Goal: Information Seeking & Learning: Learn about a topic

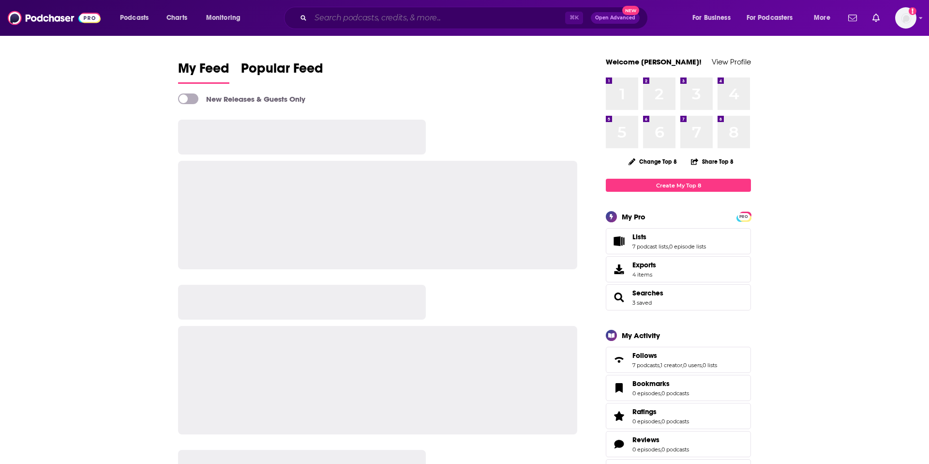
click at [394, 16] on input "Search podcasts, credits, & more..." at bounding box center [438, 17] width 255 height 15
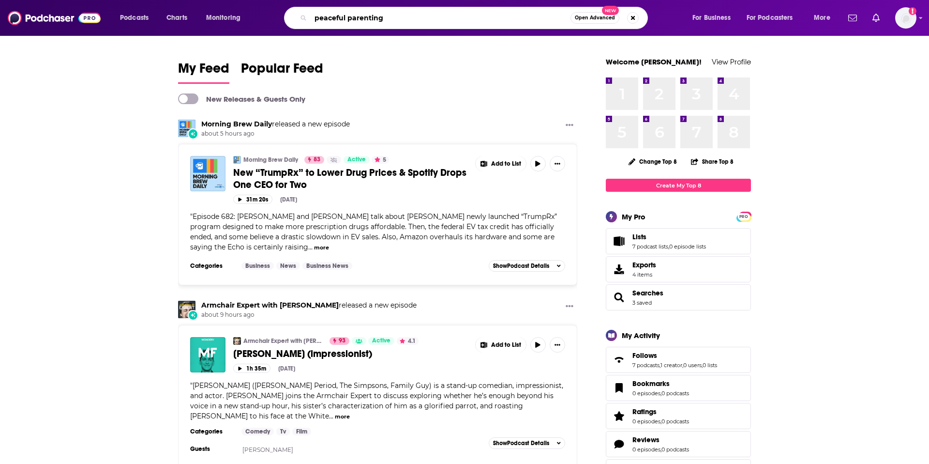
type input "peaceful parenting"
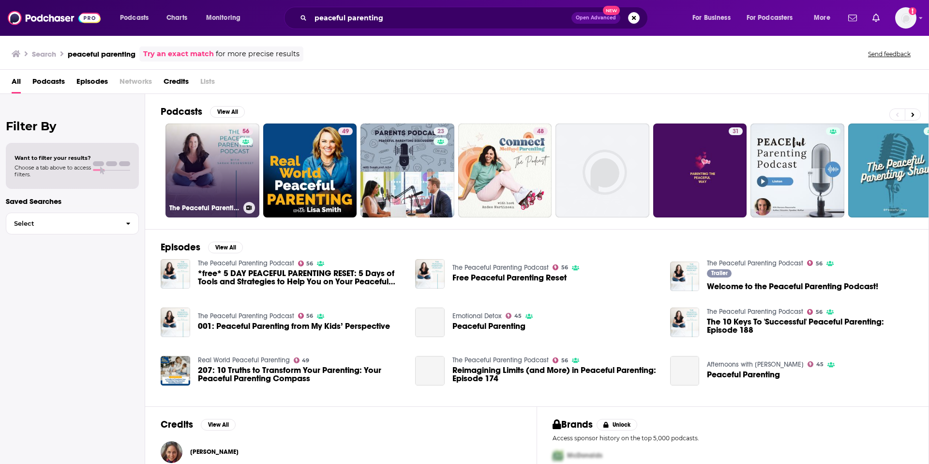
click at [201, 164] on link "56 The Peaceful Parenting Podcast" at bounding box center [213, 170] width 94 height 94
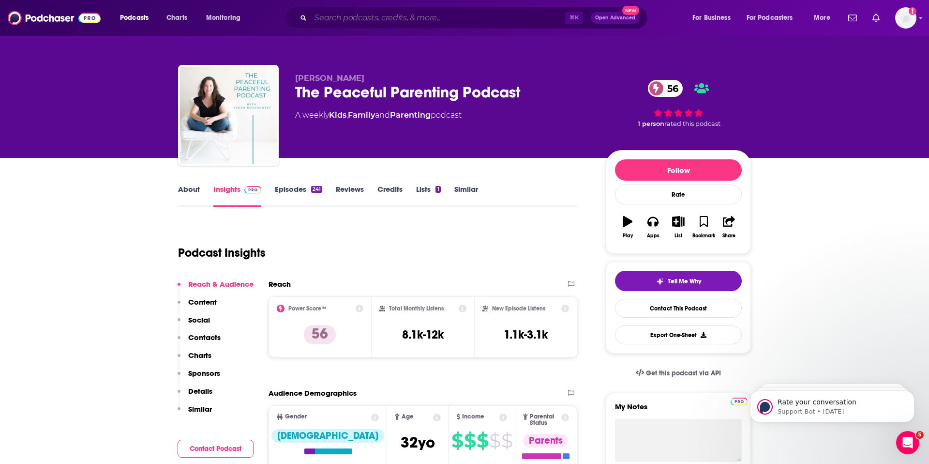
click at [344, 16] on input "Search podcasts, credits, & more..." at bounding box center [438, 17] width 255 height 15
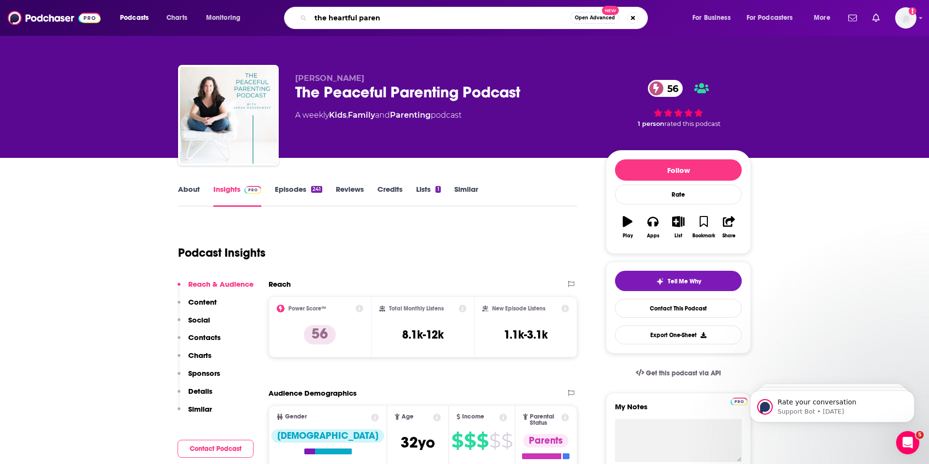
type input "the heartful parent"
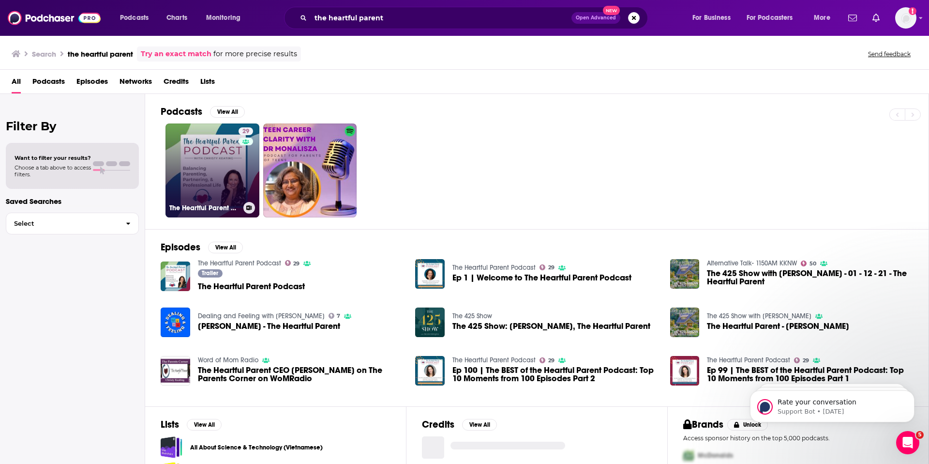
click at [220, 173] on link "29 The Heartful Parent Podcast" at bounding box center [213, 170] width 94 height 94
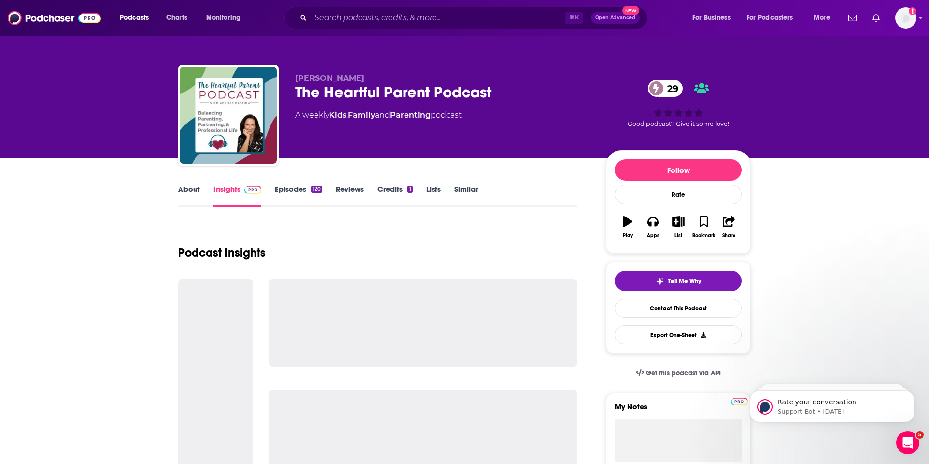
click at [285, 189] on link "Episodes 120" at bounding box center [298, 195] width 47 height 22
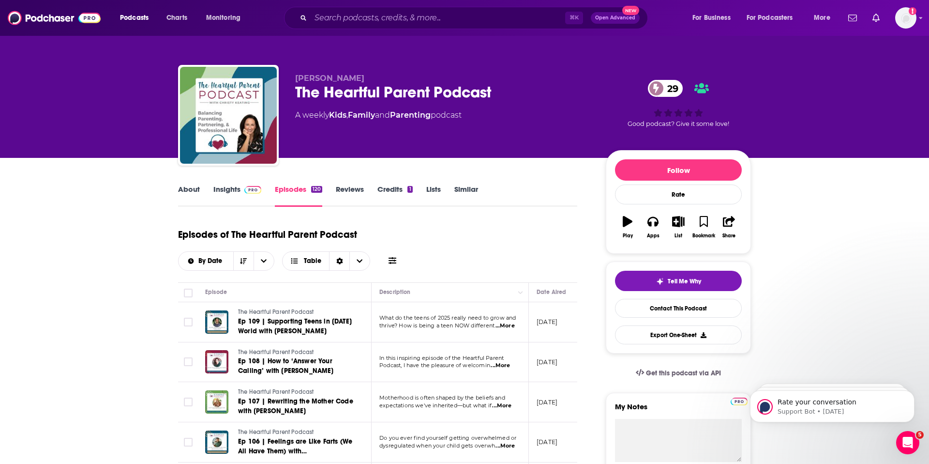
click at [219, 189] on link "Insights" at bounding box center [237, 195] width 48 height 22
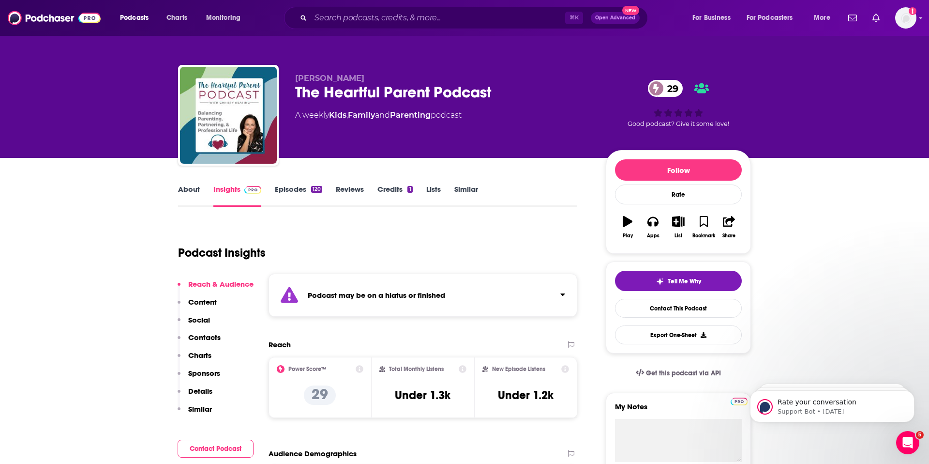
click at [201, 336] on p "Contacts" at bounding box center [204, 336] width 32 height 9
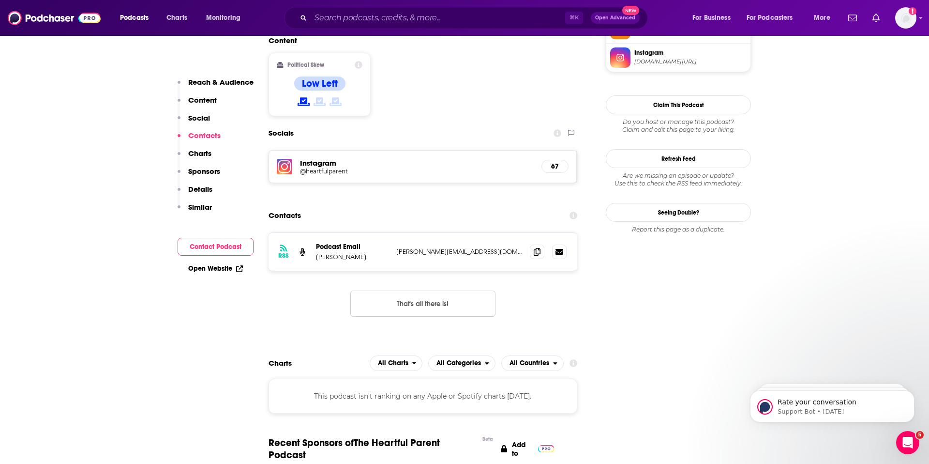
scroll to position [858, 0]
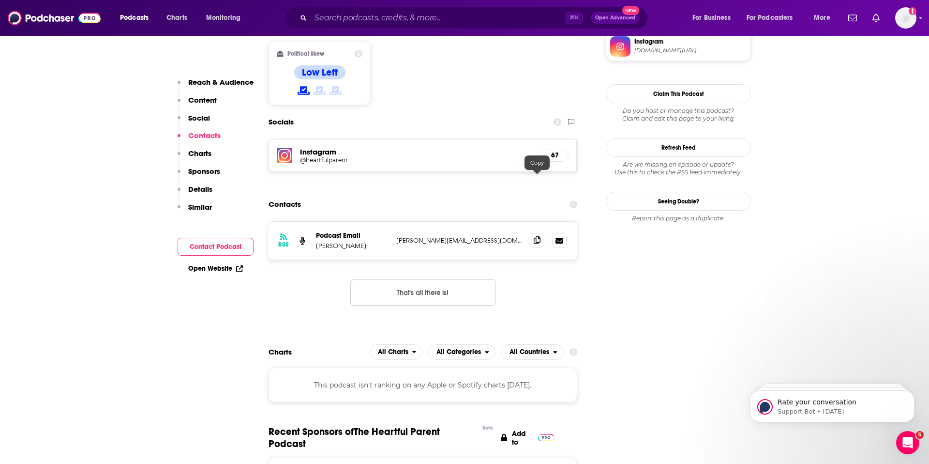
click at [538, 236] on icon at bounding box center [537, 240] width 7 height 8
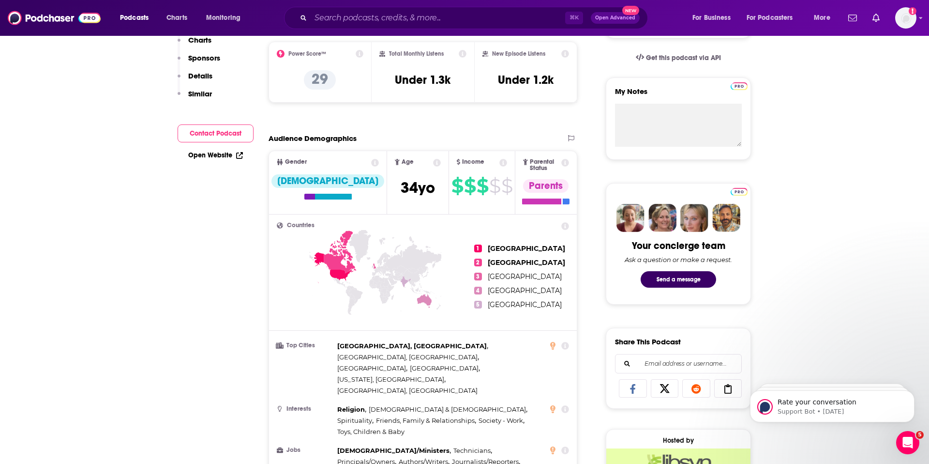
scroll to position [0, 0]
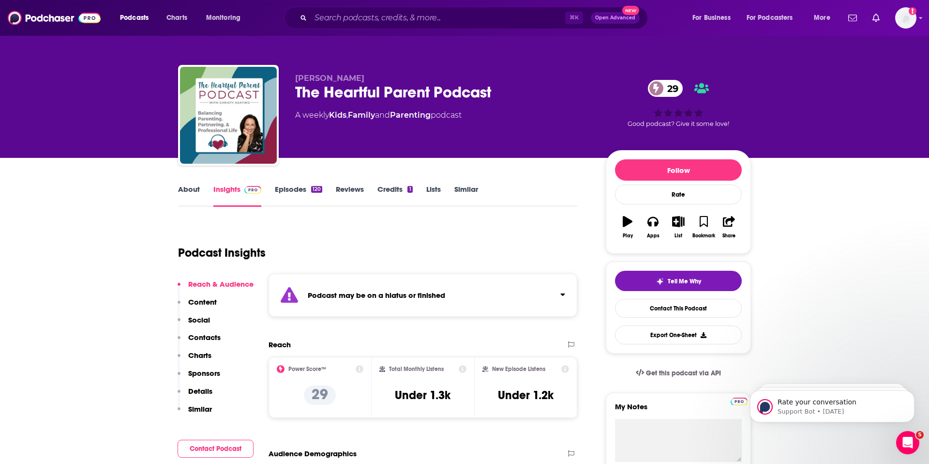
click at [193, 190] on link "About" at bounding box center [189, 195] width 22 height 22
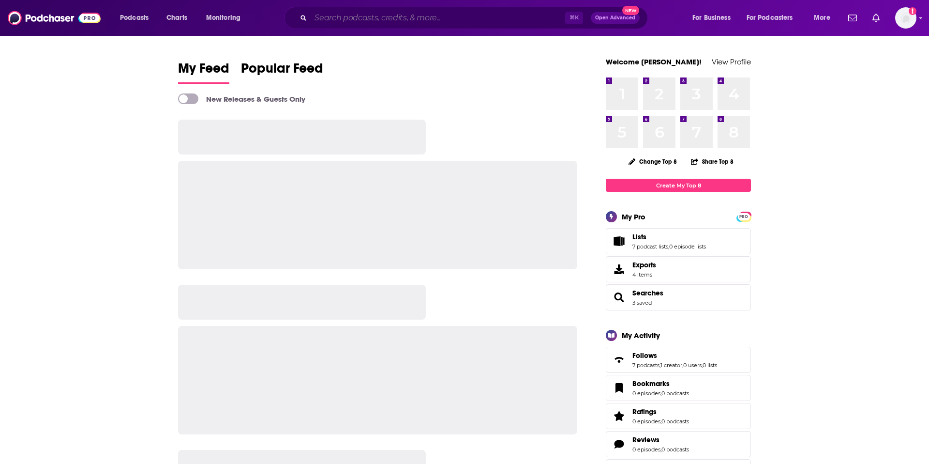
click at [384, 15] on input "Search podcasts, credits, & more..." at bounding box center [438, 17] width 255 height 15
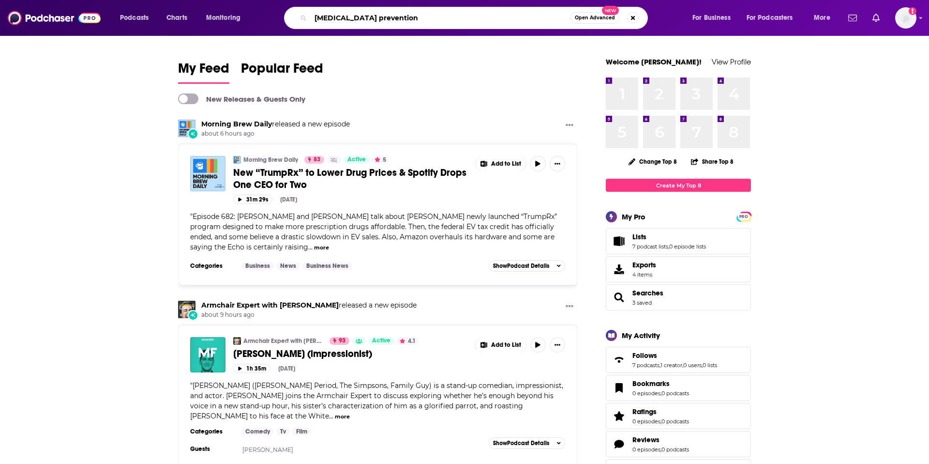
type input "[MEDICAL_DATA] prevention"
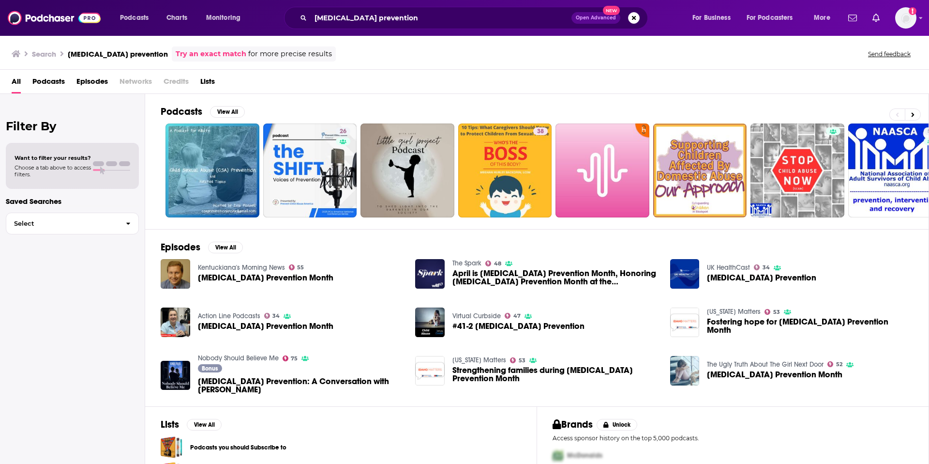
scroll to position [51, 0]
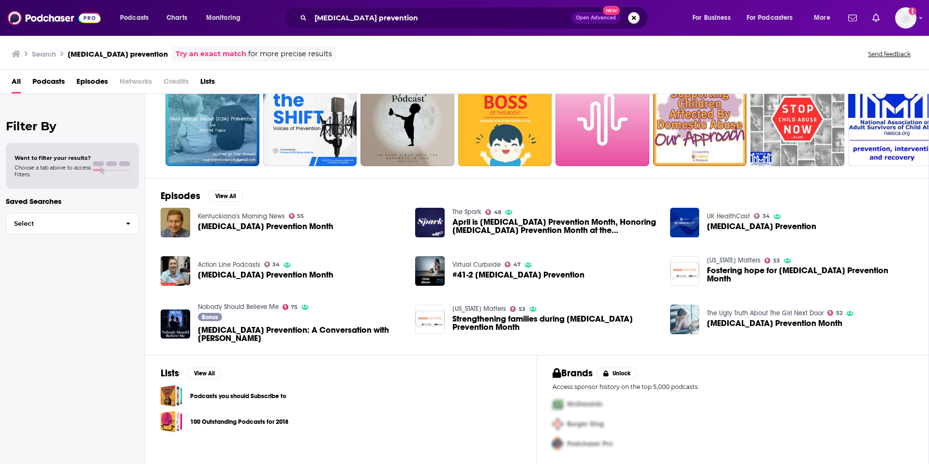
click at [324, 415] on div "100 Outstanding Podcasts for 2018" at bounding box center [341, 421] width 361 height 22
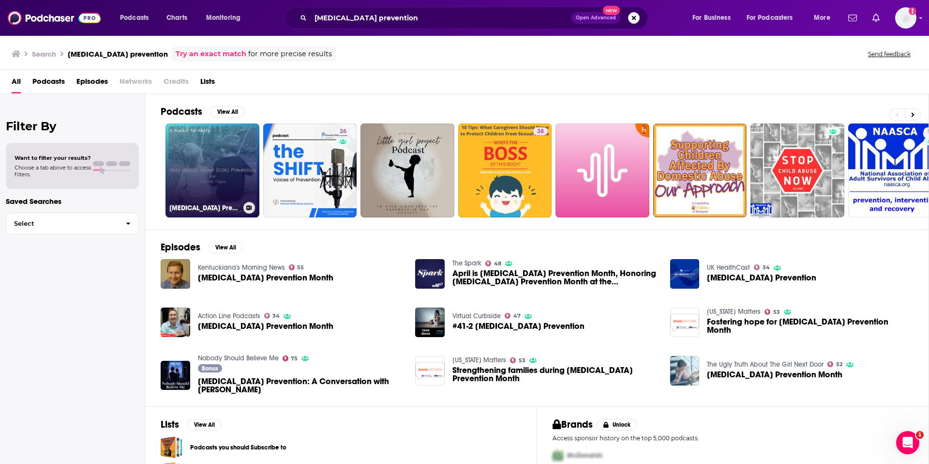
scroll to position [0, 0]
click at [209, 176] on link "[MEDICAL_DATA] Prevention by [PERSON_NAME]" at bounding box center [213, 170] width 94 height 94
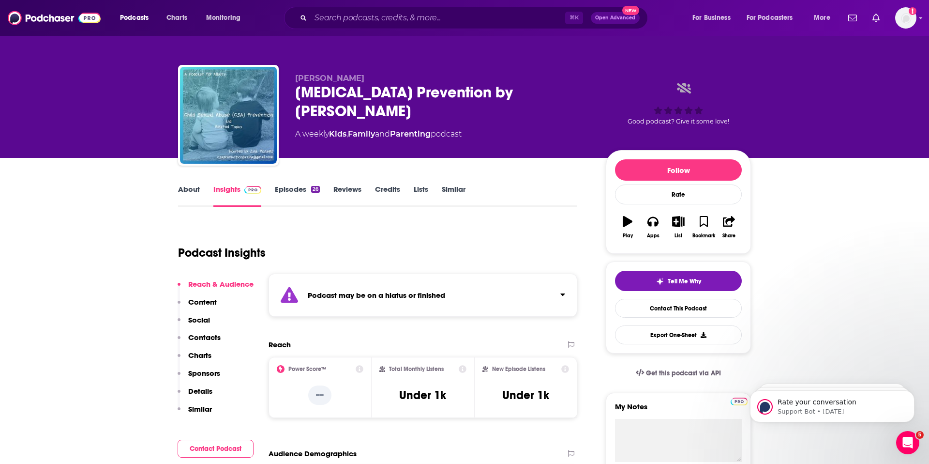
click at [302, 192] on link "Episodes 26" at bounding box center [297, 195] width 45 height 22
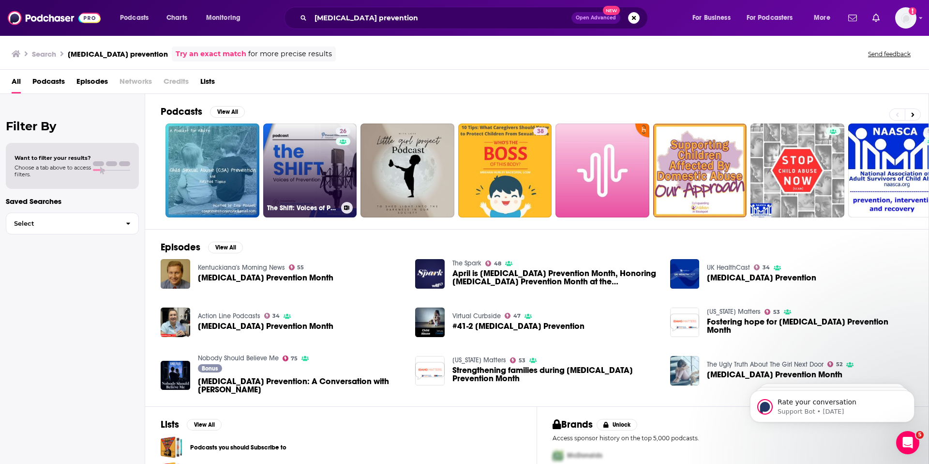
click at [314, 155] on link "26 The Shift: Voices of Prevention — A podcast by Prevent [MEDICAL_DATA] America" at bounding box center [310, 170] width 94 height 94
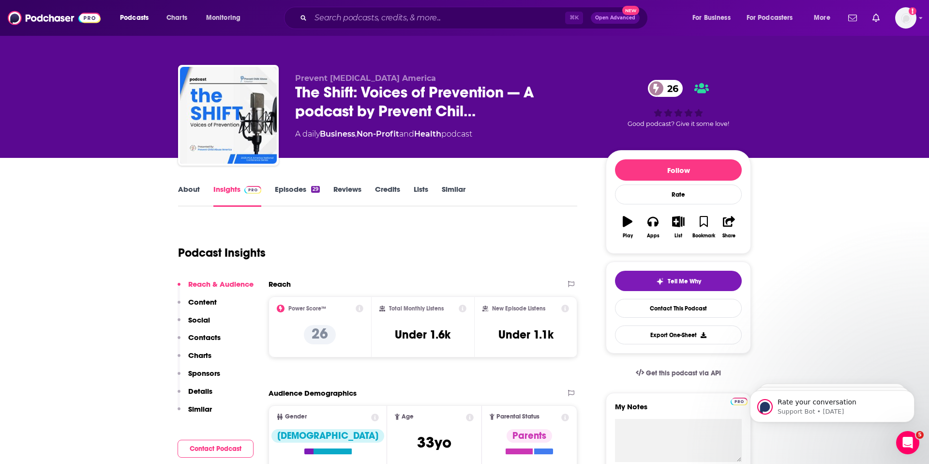
click at [297, 188] on link "Episodes 29" at bounding box center [297, 195] width 45 height 22
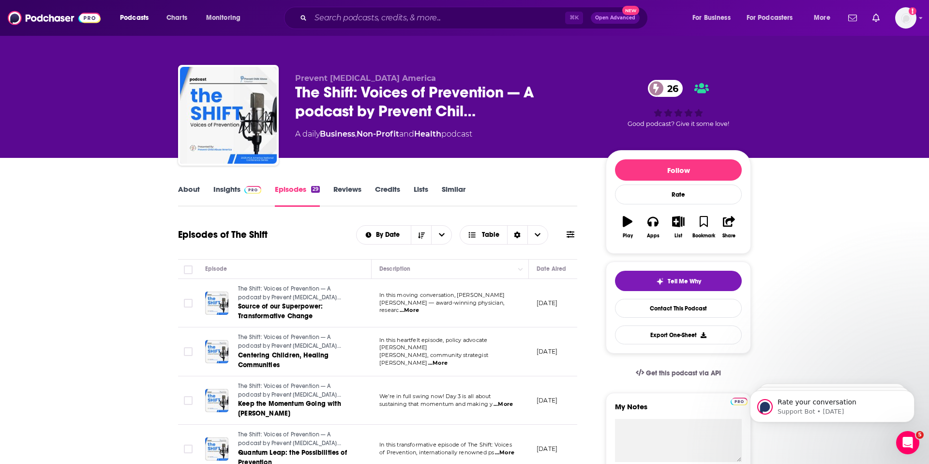
click at [195, 187] on link "About" at bounding box center [189, 195] width 22 height 22
